Goal: Transaction & Acquisition: Purchase product/service

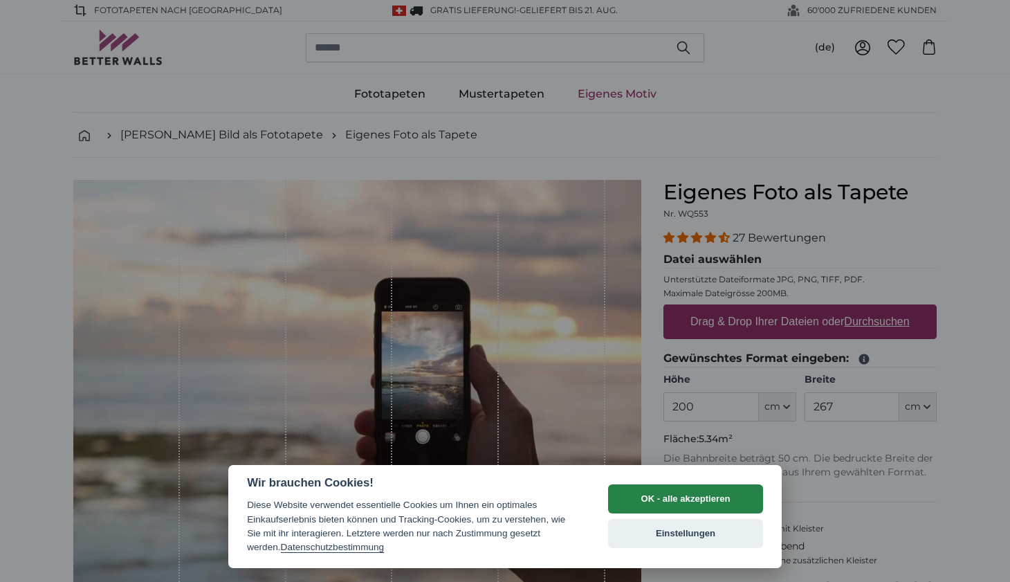
click at [637, 496] on button "OK - alle akzeptieren" at bounding box center [685, 498] width 155 height 29
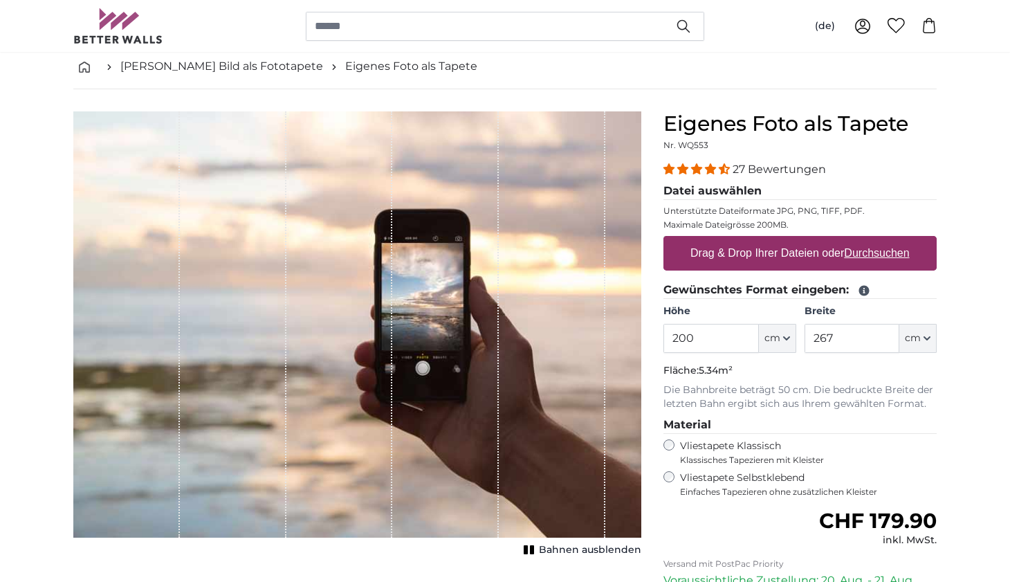
scroll to position [70, 0]
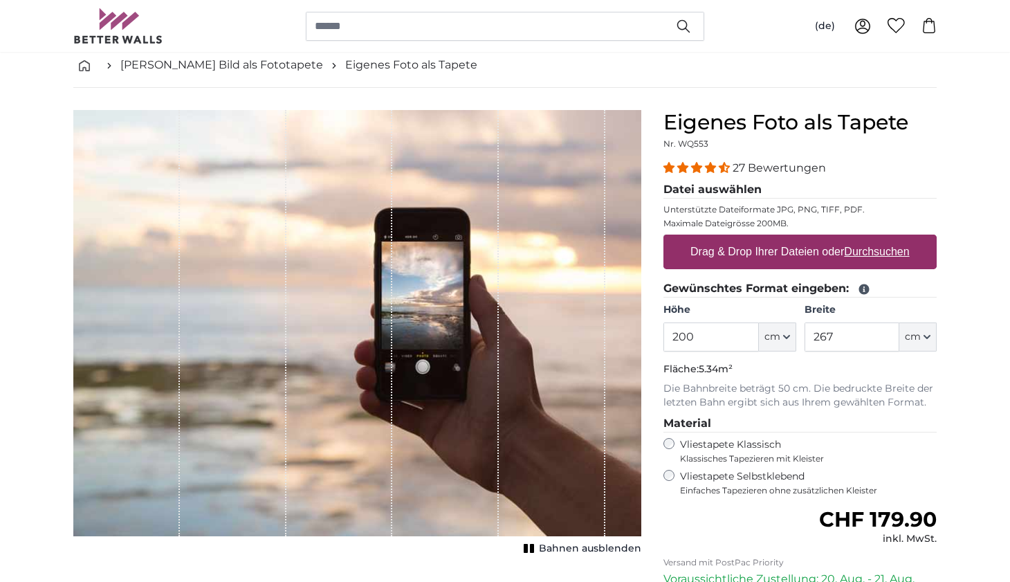
click at [734, 247] on label "Drag & Drop Ihrer Dateien oder Durchsuchen" at bounding box center [800, 252] width 230 height 28
click at [734, 239] on input "Drag & Drop Ihrer Dateien oder Durchsuchen" at bounding box center [800, 237] width 273 height 4
click at [721, 269] on div "Drag & Drop Ihrer Dateien oder Durchsuchen" at bounding box center [800, 252] width 273 height 35
click at [664, 235] on input "Drag & Drop Ihrer Dateien oder Durchsuchen" at bounding box center [800, 237] width 273 height 4
type input "**********"
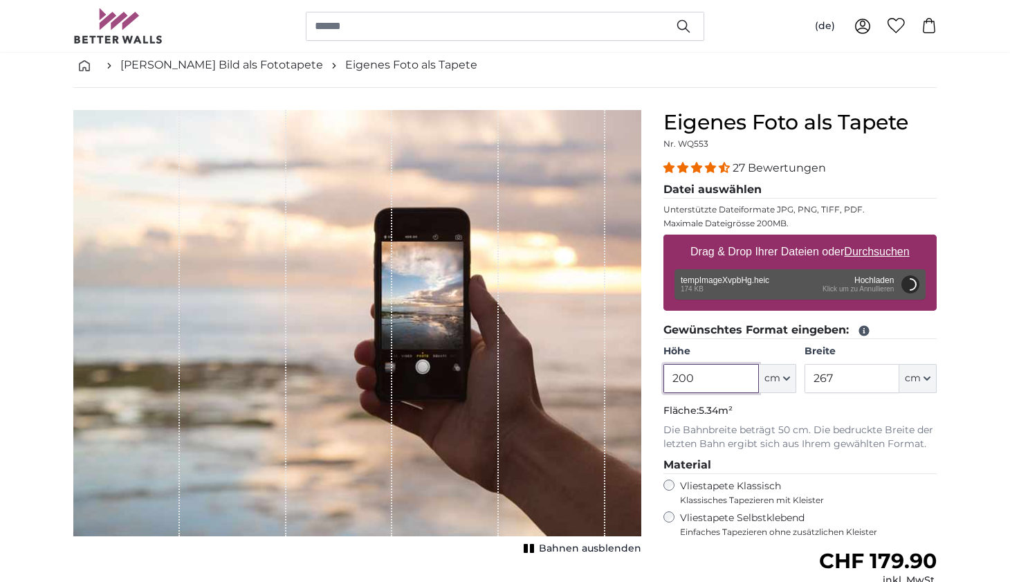
click at [740, 382] on input "200" at bounding box center [711, 378] width 95 height 29
type input "250"
click at [871, 375] on input "267" at bounding box center [852, 378] width 95 height 29
type input "300"
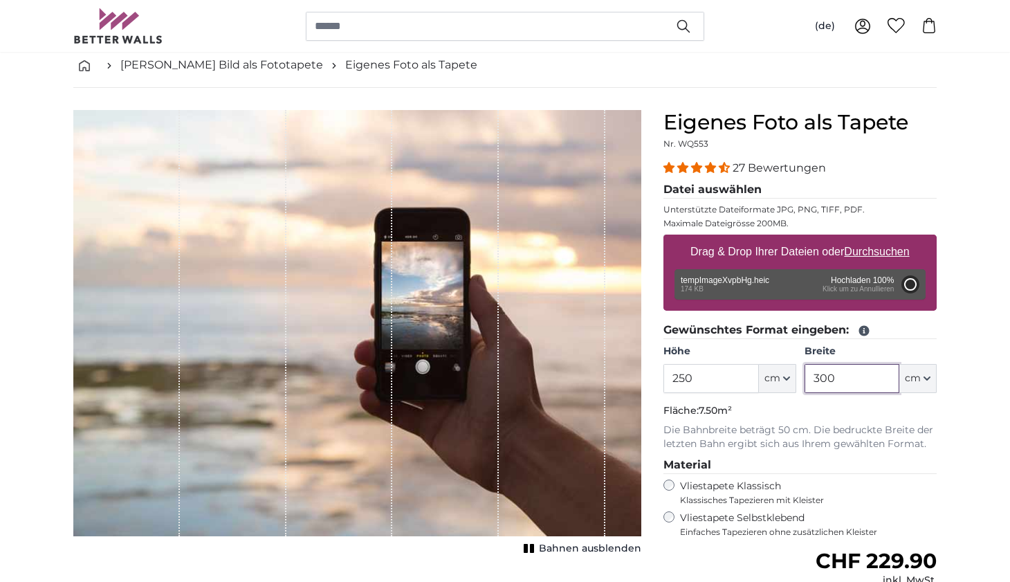
type input "52"
type input "78"
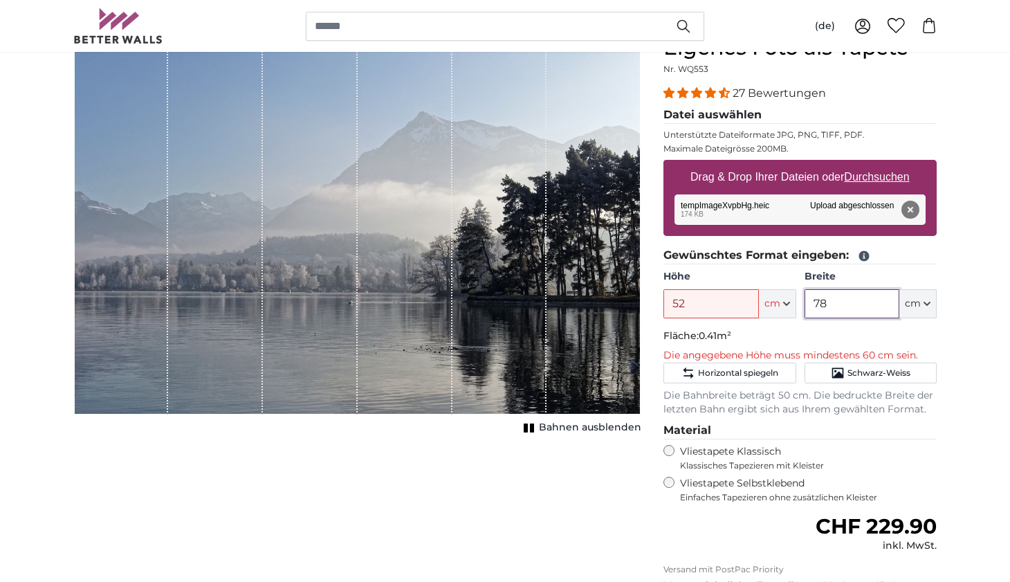
scroll to position [143, 0]
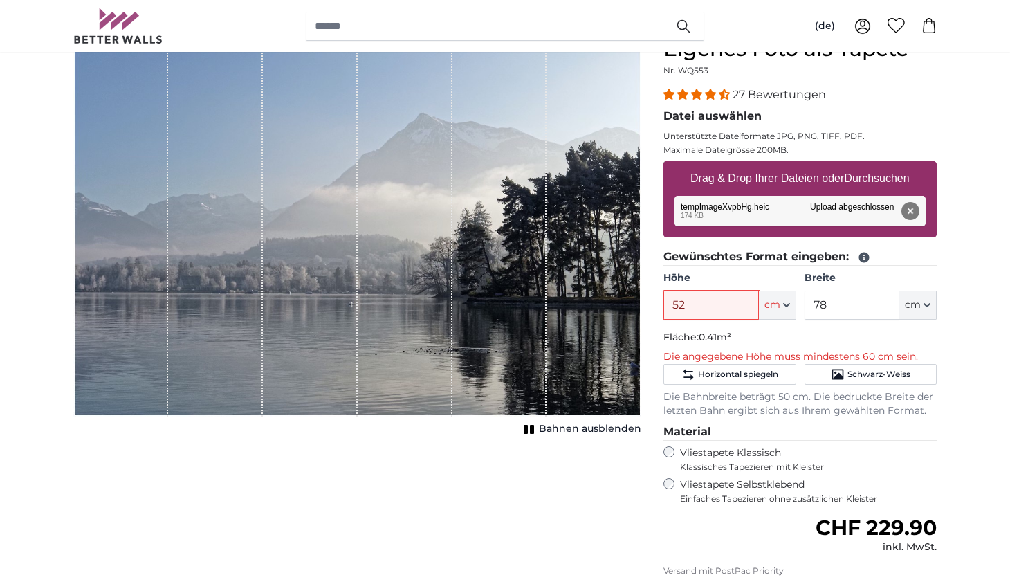
click at [722, 310] on input "52" at bounding box center [711, 305] width 95 height 29
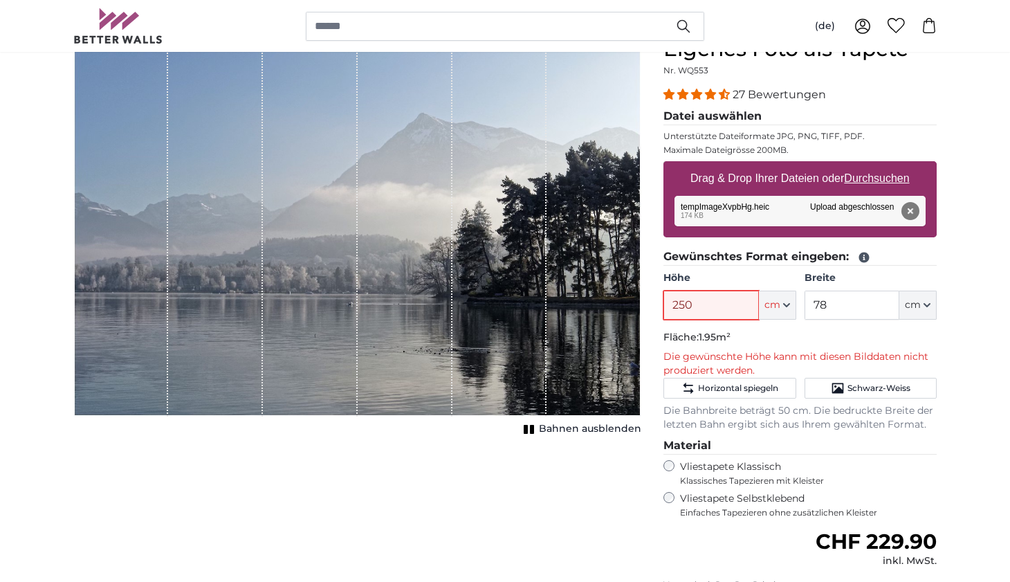
type input "250"
click at [869, 305] on input "78" at bounding box center [852, 305] width 95 height 29
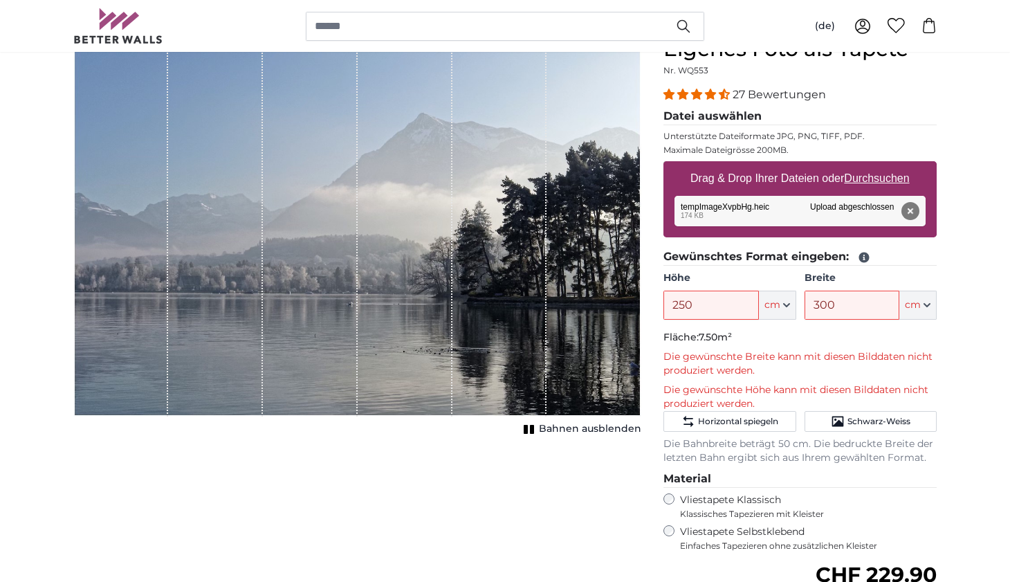
click at [785, 308] on icon "button" at bounding box center [786, 305] width 7 height 7
click at [869, 331] on p "Fläche: 7.50m²" at bounding box center [800, 338] width 273 height 14
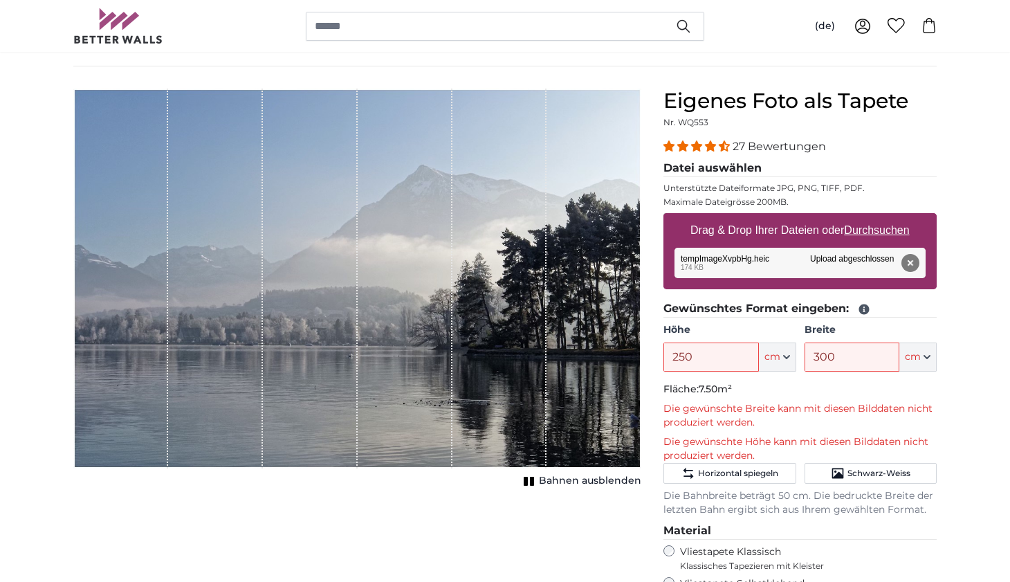
scroll to position [73, 0]
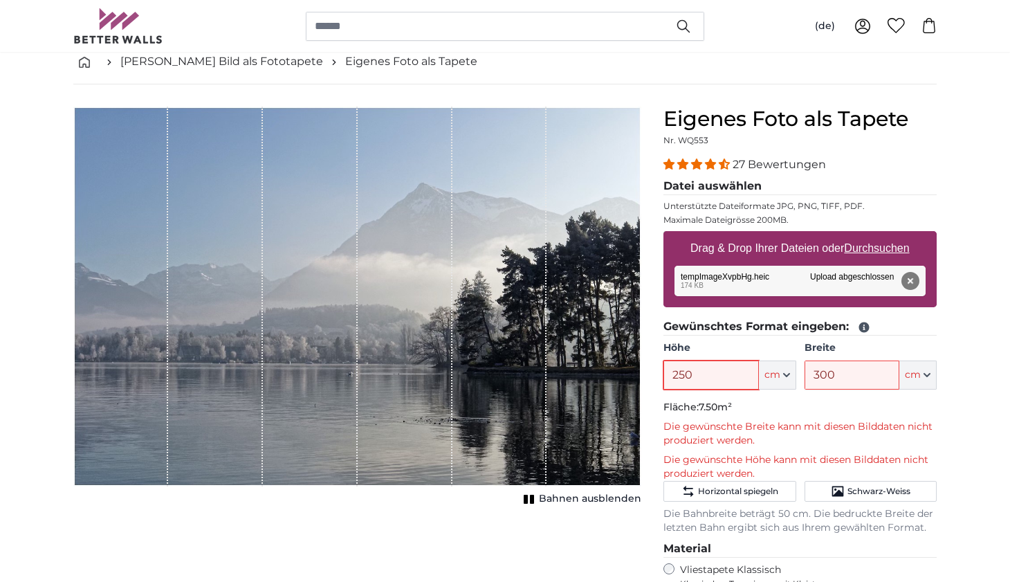
click at [712, 374] on input "250" at bounding box center [711, 375] width 95 height 29
click at [765, 380] on span "cm" at bounding box center [773, 375] width 16 height 14
click at [719, 370] on input "250" at bounding box center [711, 375] width 95 height 29
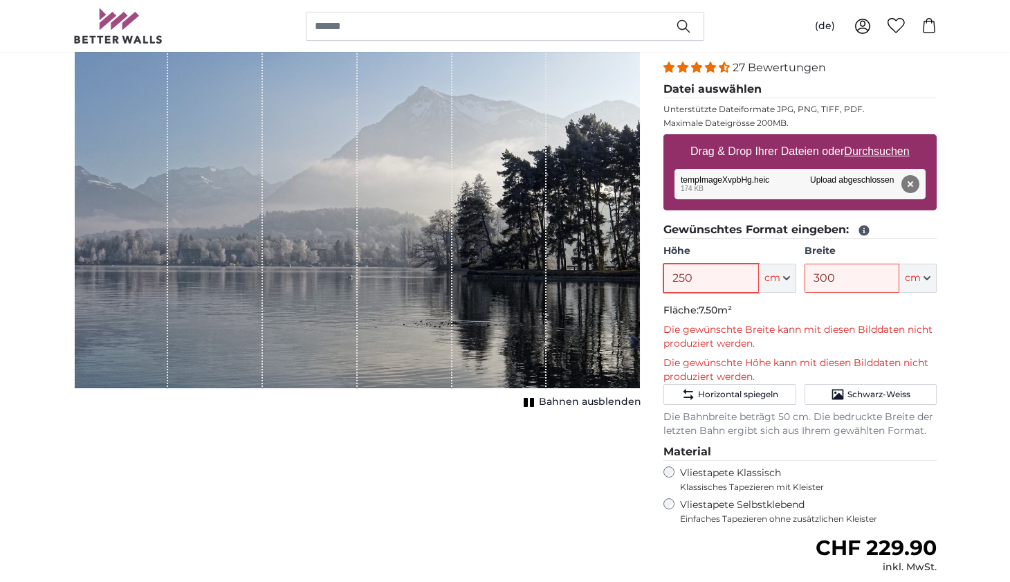
scroll to position [174, 0]
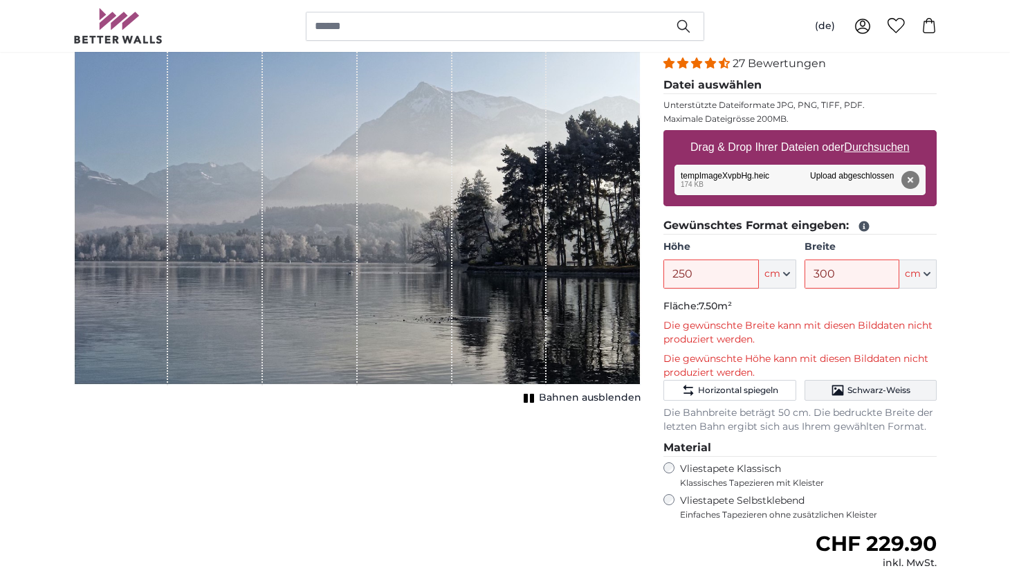
click at [838, 388] on icon "Schwarz-Weiss" at bounding box center [838, 390] width 12 height 10
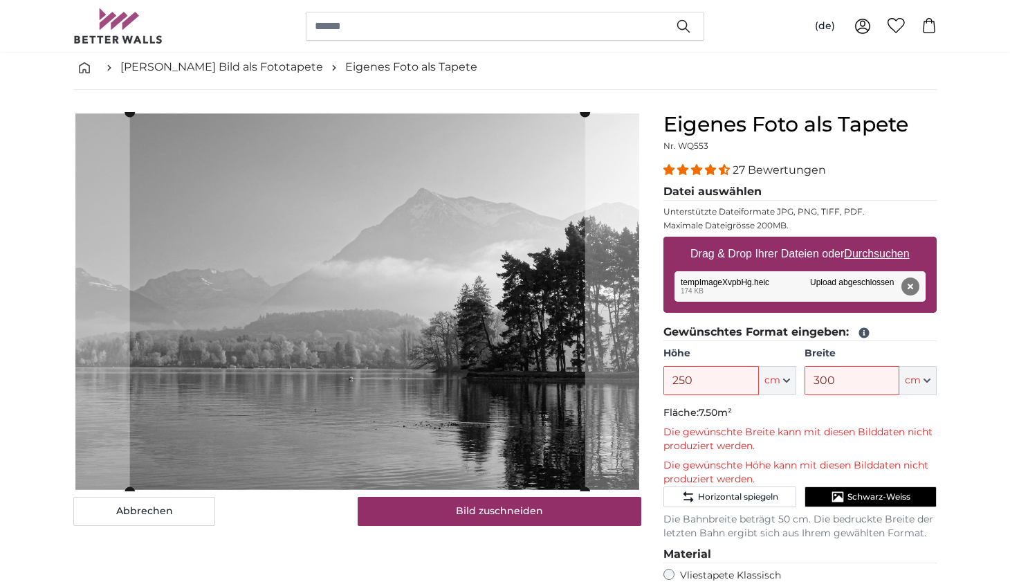
scroll to position [62, 0]
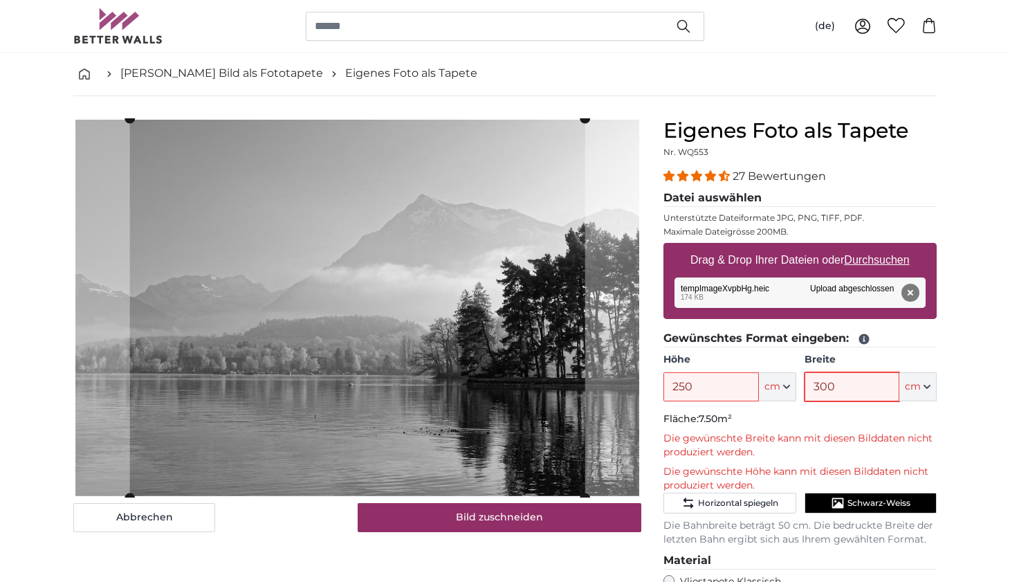
click at [844, 381] on input "300" at bounding box center [852, 386] width 95 height 29
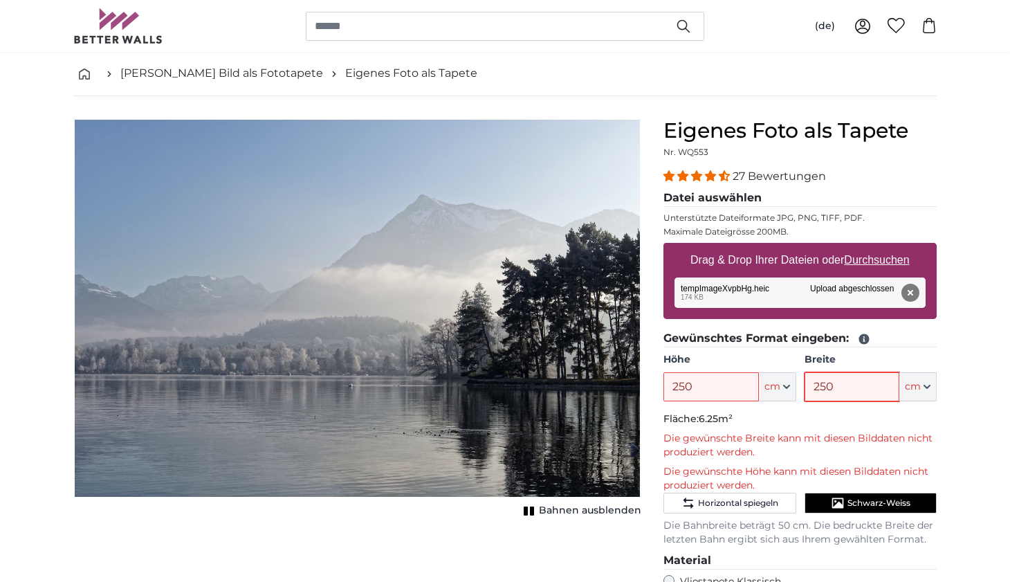
type input "250"
click at [874, 428] on fieldset "Gewünschtes Format eingeben: Höhe 250 ft cm Centimeter (cm) Inches (inch) Feet …" at bounding box center [800, 438] width 273 height 217
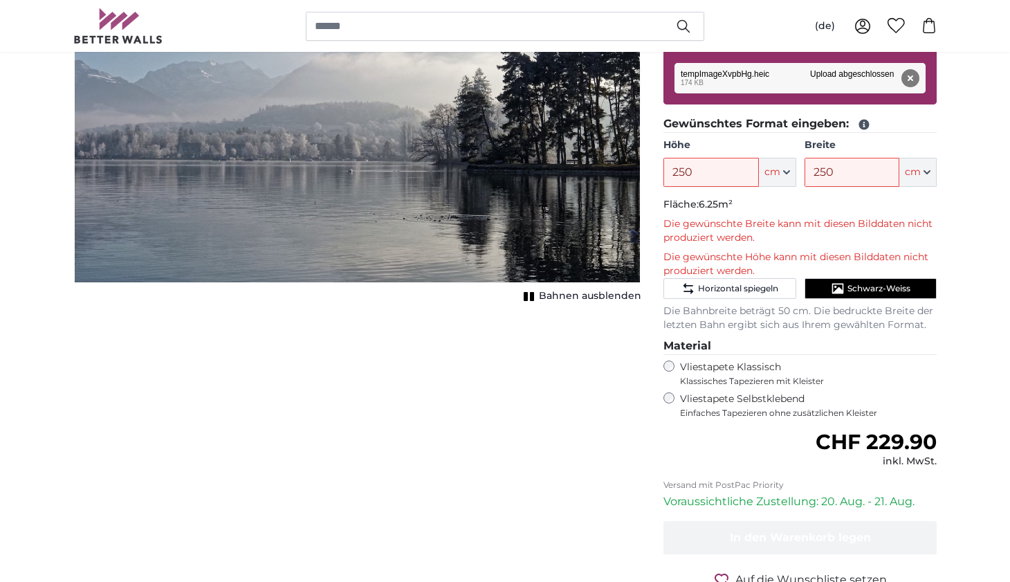
scroll to position [276, 0]
click at [718, 398] on label "Vliestapete Selbstklebend Einfaches Tapezieren ohne zusätzlichen Kleister" at bounding box center [808, 405] width 257 height 26
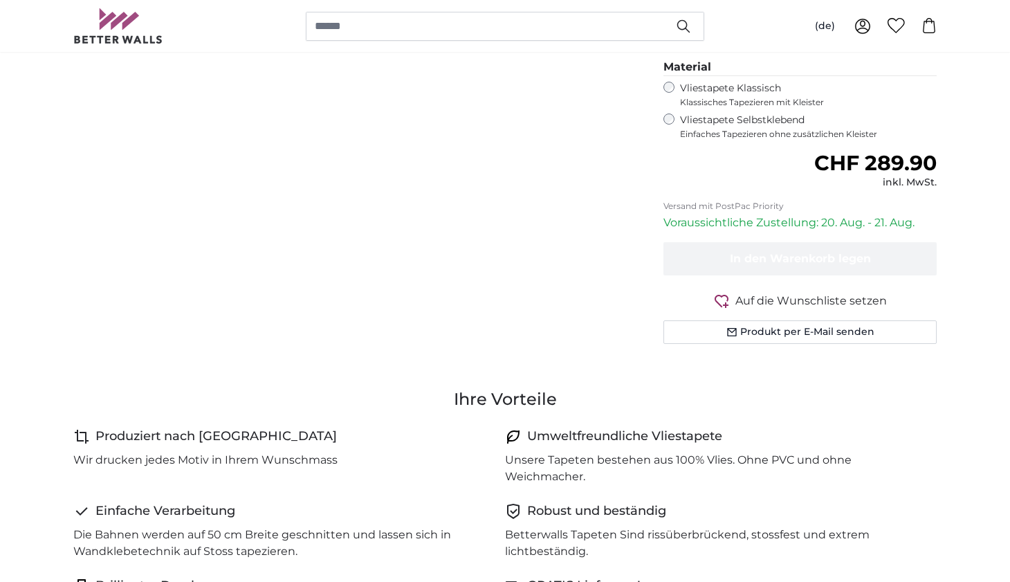
scroll to position [557, 0]
